Goal: Task Accomplishment & Management: Manage account settings

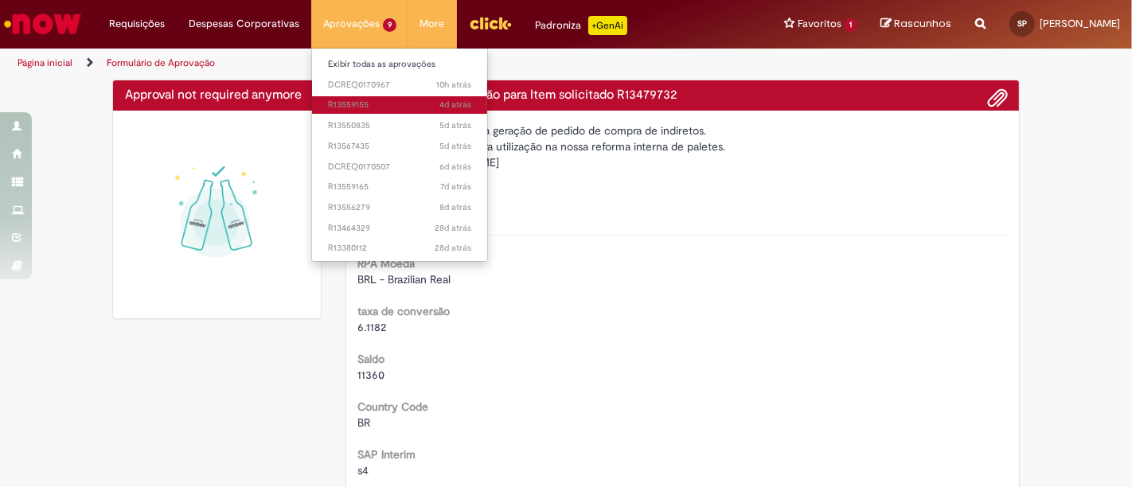
click at [372, 101] on span "4d atrás 4 dias atrás R13559155" at bounding box center [399, 105] width 143 height 13
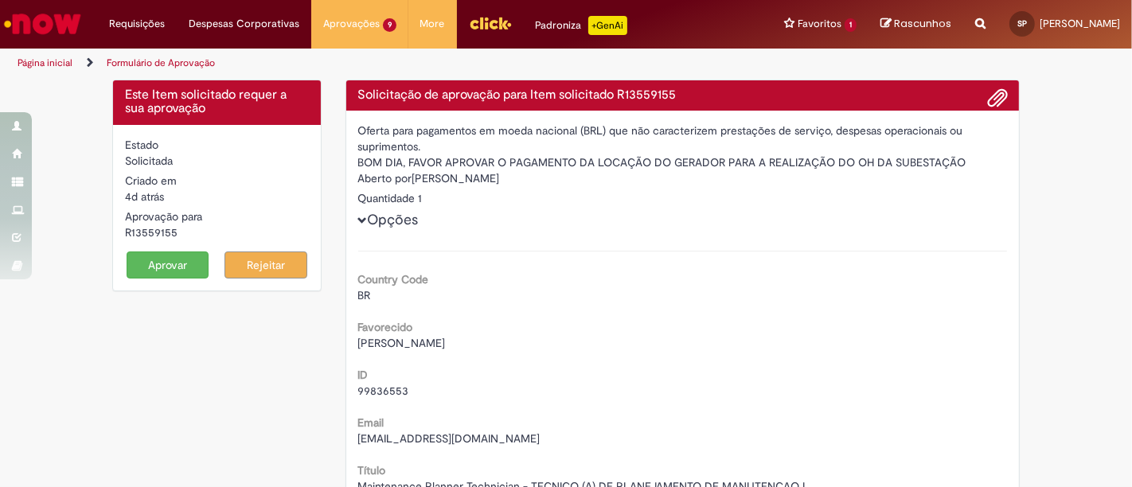
click at [178, 264] on button "Aprovar" at bounding box center [168, 265] width 83 height 27
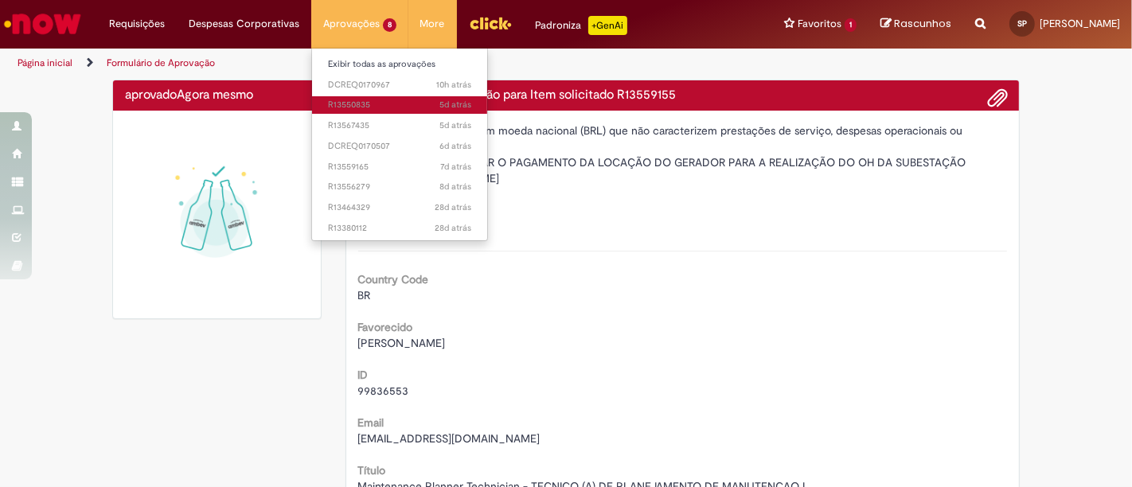
click at [383, 104] on span "5d atrás 5 dias atrás R13550835" at bounding box center [399, 105] width 143 height 13
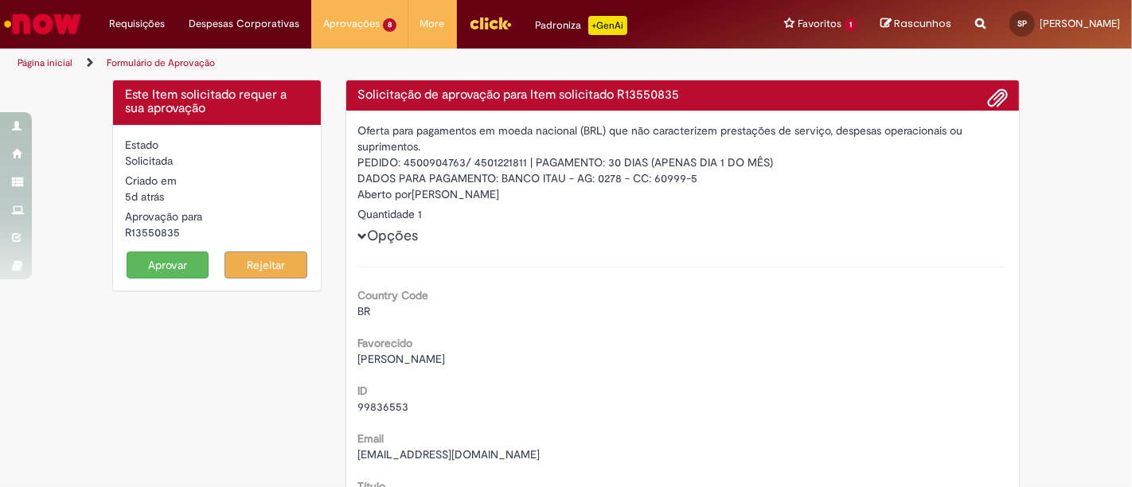
click at [139, 264] on button "Aprovar" at bounding box center [168, 265] width 83 height 27
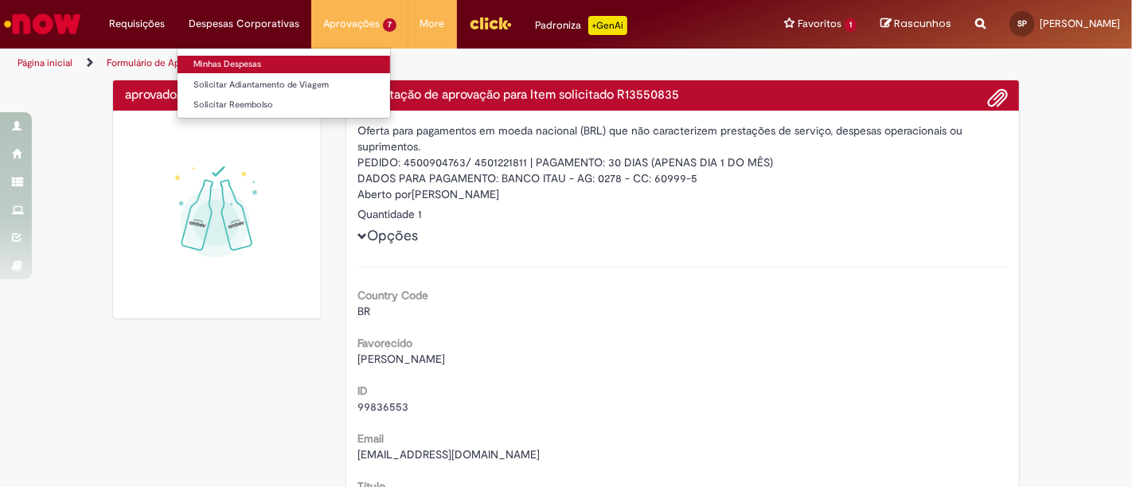
click at [248, 69] on link "Minhas Despesas" at bounding box center [283, 65] width 213 height 18
